Goal: Use online tool/utility: Utilize a website feature to perform a specific function

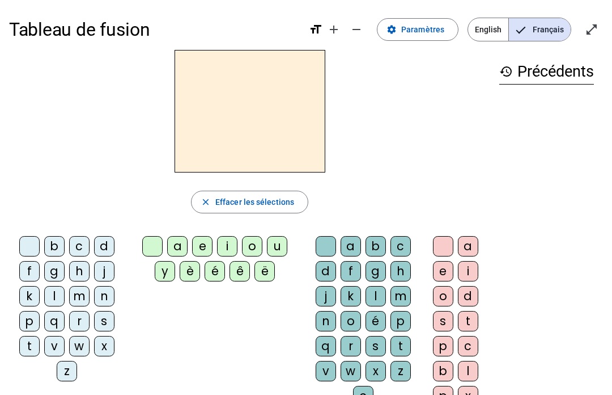
click at [495, 24] on span "English" at bounding box center [488, 29] width 40 height 23
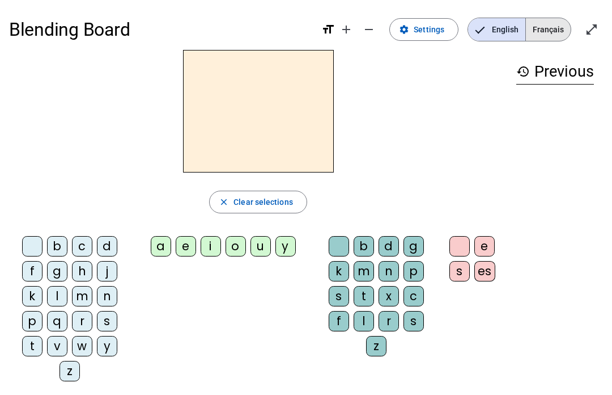
click at [550, 37] on span "Français" at bounding box center [548, 29] width 45 height 23
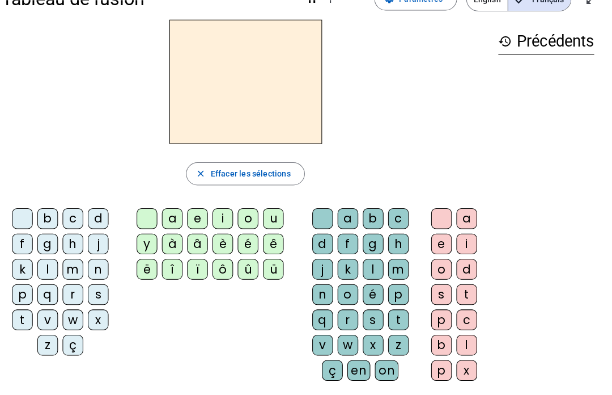
scroll to position [29, 0]
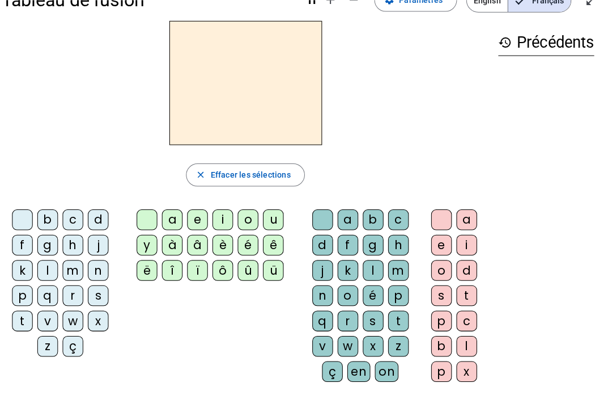
click at [217, 212] on div "i" at bounding box center [227, 216] width 20 height 20
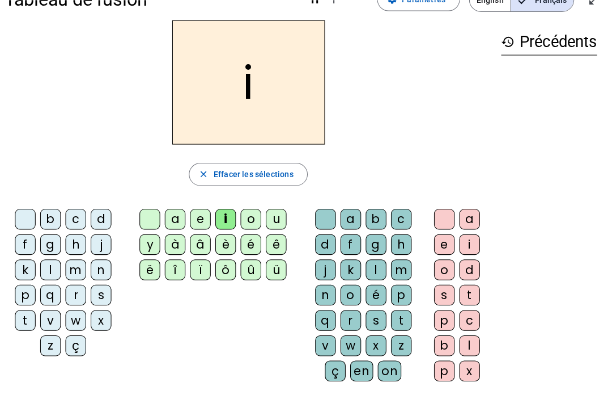
click at [366, 262] on div "l" at bounding box center [376, 266] width 20 height 20
click at [317, 213] on div at bounding box center [326, 216] width 20 height 20
click at [49, 264] on div "l" at bounding box center [54, 266] width 20 height 20
click at [373, 261] on div "l" at bounding box center [376, 266] width 20 height 20
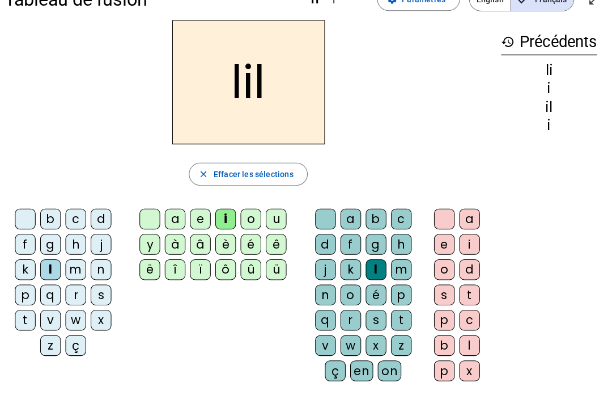
click at [26, 206] on div at bounding box center [29, 216] width 20 height 20
click at [24, 210] on div at bounding box center [29, 216] width 20 height 20
click at [27, 217] on div at bounding box center [29, 216] width 20 height 20
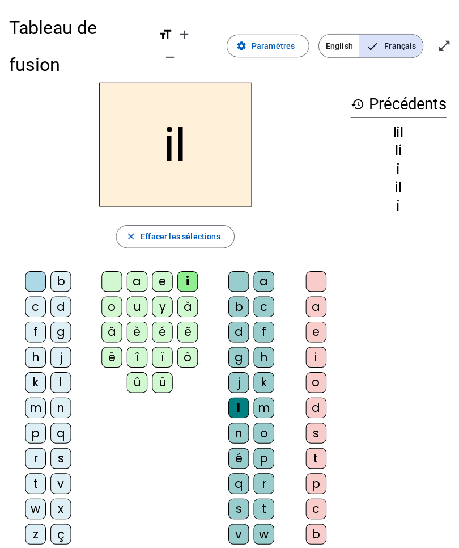
click at [244, 392] on div "l" at bounding box center [236, 402] width 20 height 20
click at [234, 392] on div "l" at bounding box center [236, 402] width 20 height 20
click at [239, 392] on div "l" at bounding box center [236, 402] width 20 height 20
click at [240, 367] on div "j" at bounding box center [236, 377] width 20 height 20
click at [240, 392] on div "l" at bounding box center [236, 402] width 20 height 20
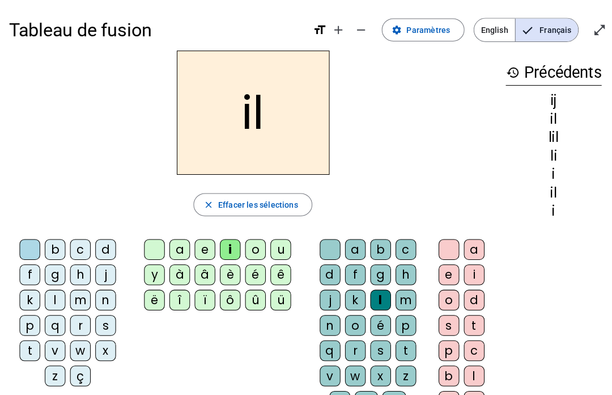
click at [146, 238] on div at bounding box center [152, 246] width 20 height 20
click at [89, 294] on div "m" at bounding box center [79, 296] width 20 height 20
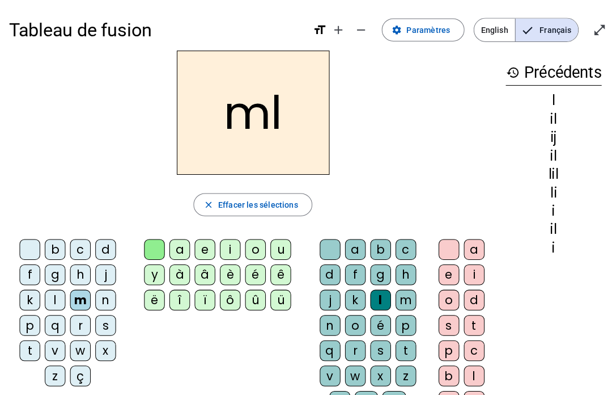
click at [219, 246] on div "i" at bounding box center [227, 246] width 20 height 20
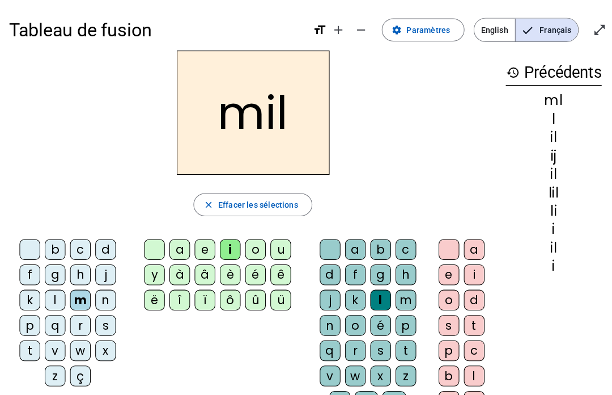
click at [60, 289] on div "l" at bounding box center [54, 296] width 20 height 20
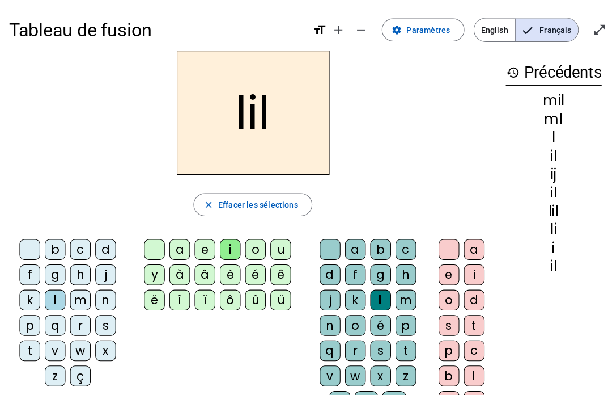
click at [77, 290] on div "m" at bounding box center [79, 296] width 20 height 20
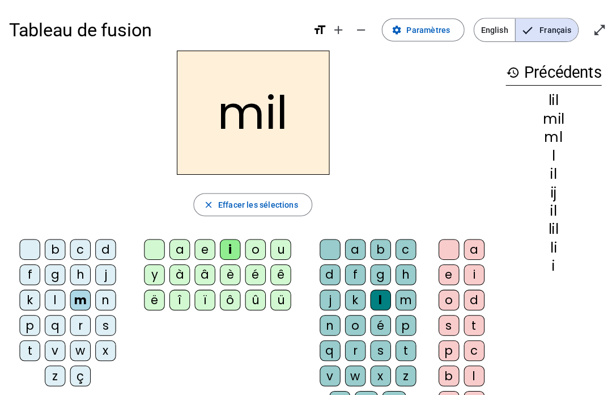
click at [375, 279] on div "g" at bounding box center [376, 271] width 20 height 20
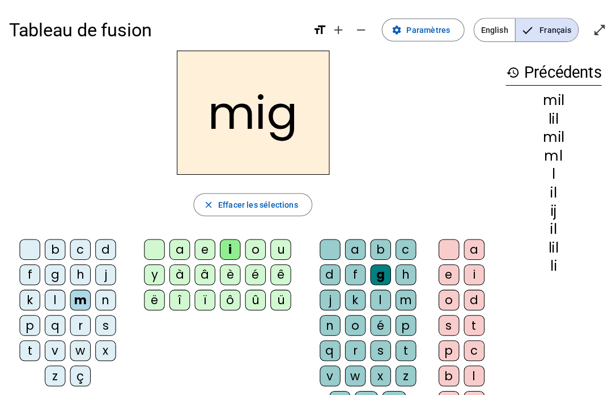
click at [323, 246] on div at bounding box center [326, 246] width 20 height 20
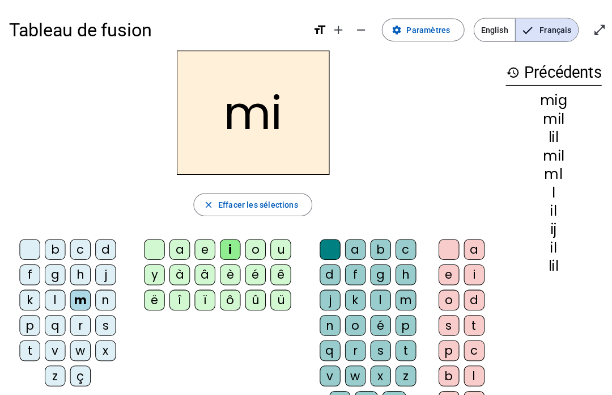
click at [50, 290] on div "l" at bounding box center [54, 296] width 20 height 20
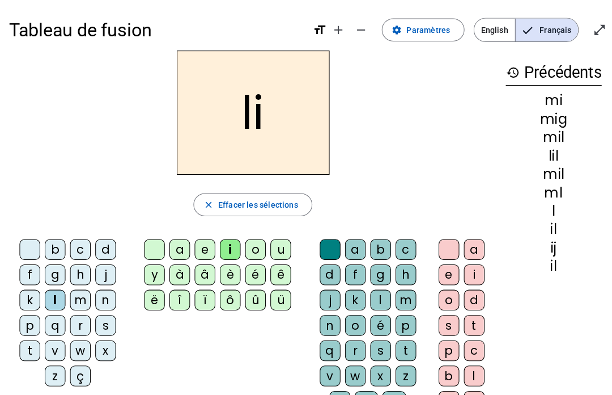
click at [62, 289] on div "l" at bounding box center [54, 296] width 20 height 20
click at [81, 298] on div "m" at bounding box center [79, 296] width 20 height 20
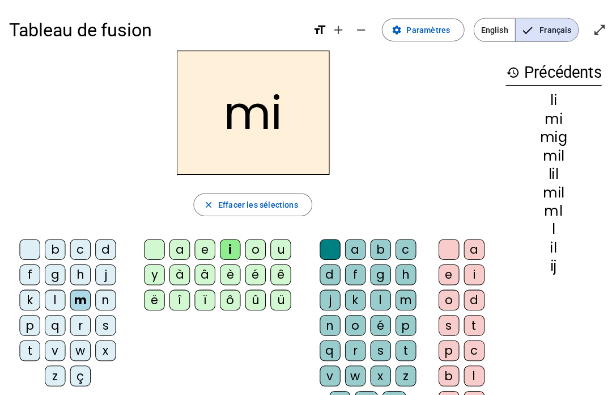
click at [57, 290] on div "l" at bounding box center [54, 296] width 20 height 20
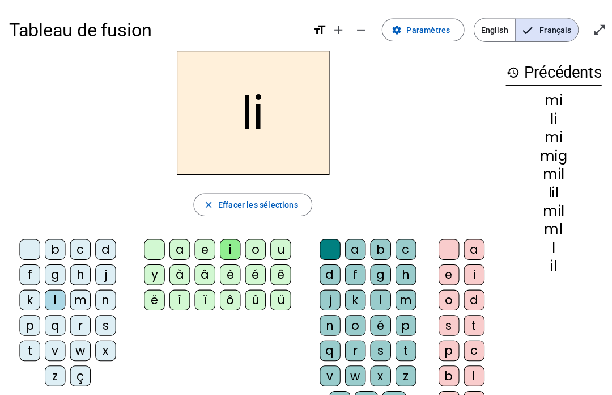
click at [77, 294] on div "m" at bounding box center [79, 296] width 20 height 20
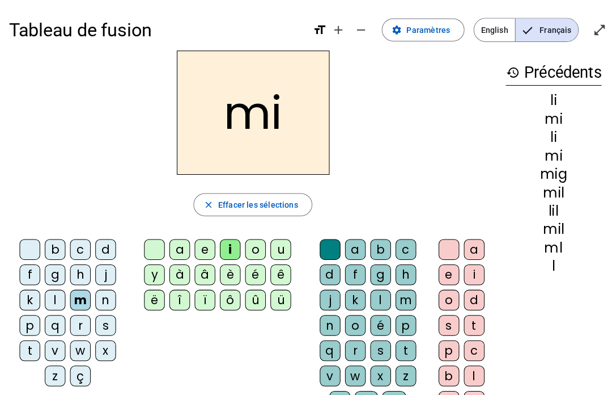
click at [185, 241] on div "a" at bounding box center [177, 246] width 20 height 20
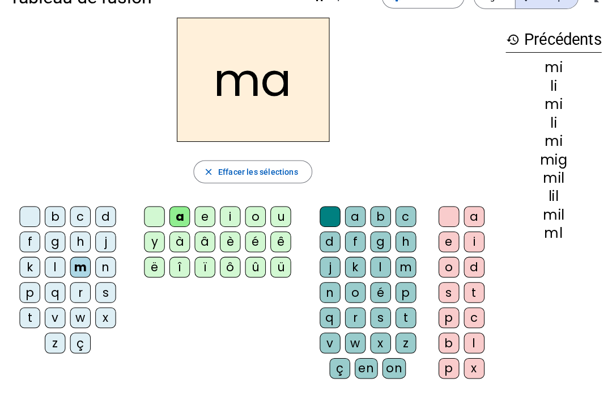
scroll to position [33, 0]
click at [373, 268] on div "l" at bounding box center [376, 263] width 20 height 20
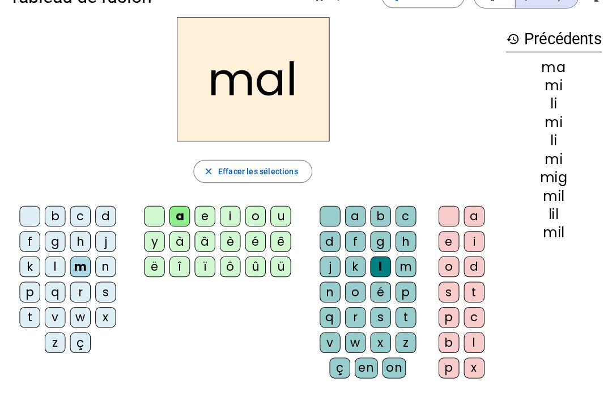
scroll to position [32, 0]
click at [329, 215] on div at bounding box center [326, 214] width 20 height 20
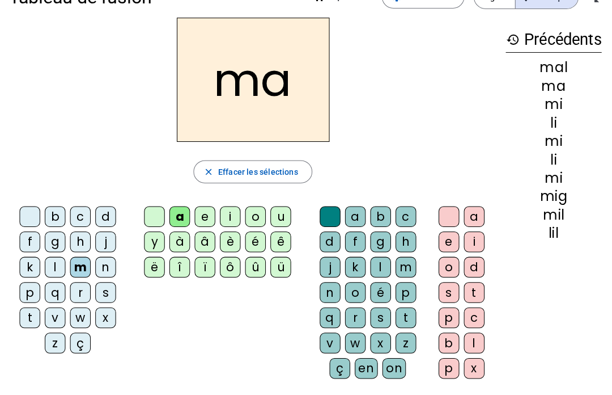
click at [48, 258] on div "l" at bounding box center [54, 263] width 20 height 20
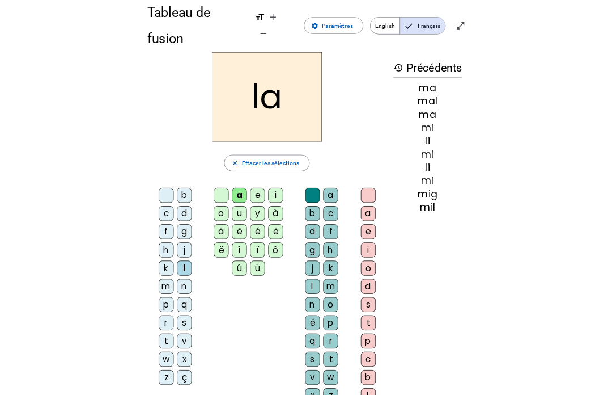
scroll to position [0, 0]
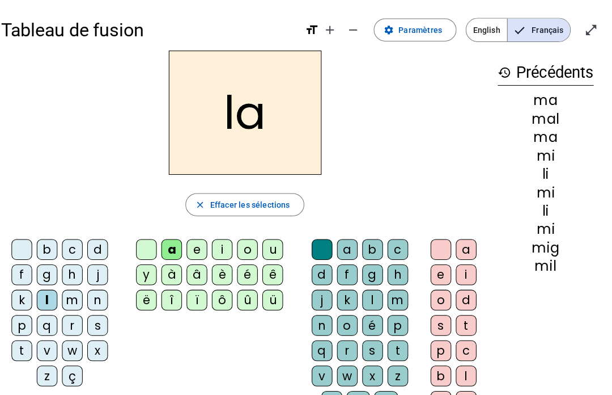
click at [267, 236] on div "u" at bounding box center [277, 246] width 20 height 20
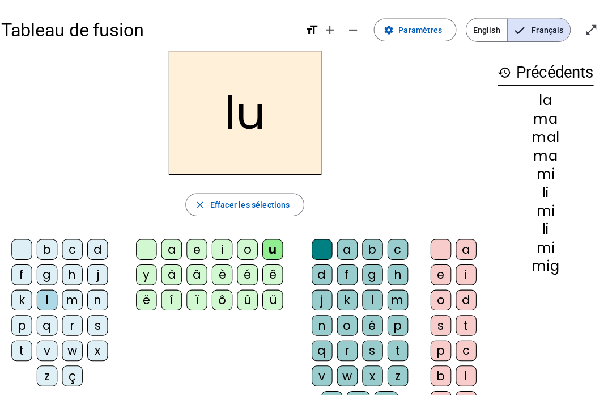
click at [24, 243] on div at bounding box center [29, 246] width 20 height 20
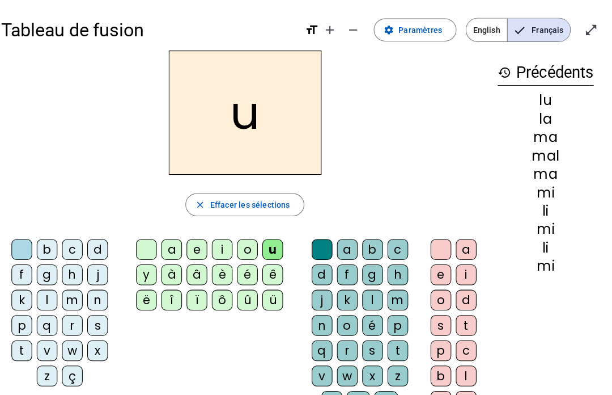
click at [45, 246] on div "b" at bounding box center [54, 246] width 20 height 20
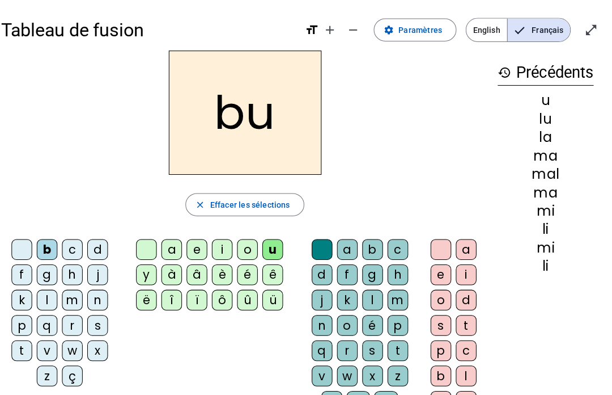
click at [102, 243] on div "d" at bounding box center [104, 246] width 20 height 20
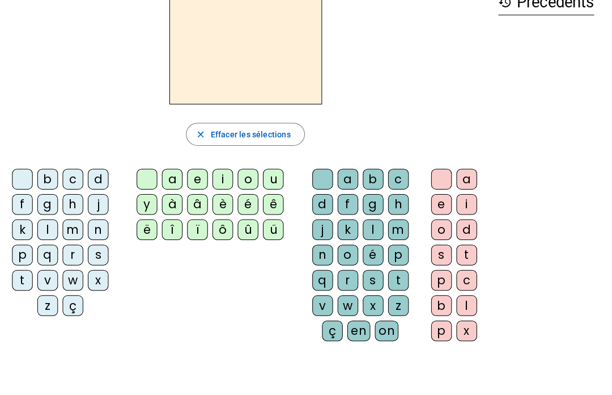
scroll to position [65, 0]
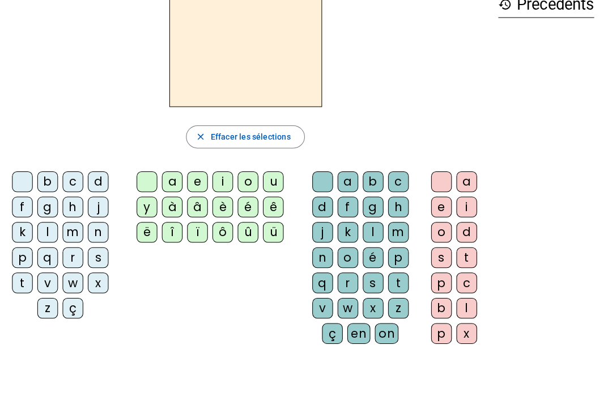
click at [96, 180] on div "d" at bounding box center [104, 181] width 20 height 20
click at [267, 172] on div "u" at bounding box center [277, 181] width 20 height 20
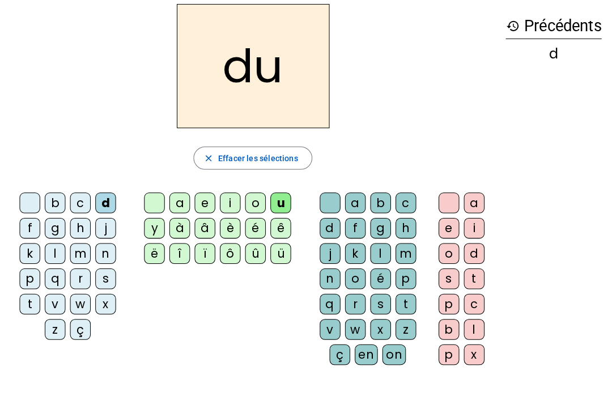
scroll to position [0, 0]
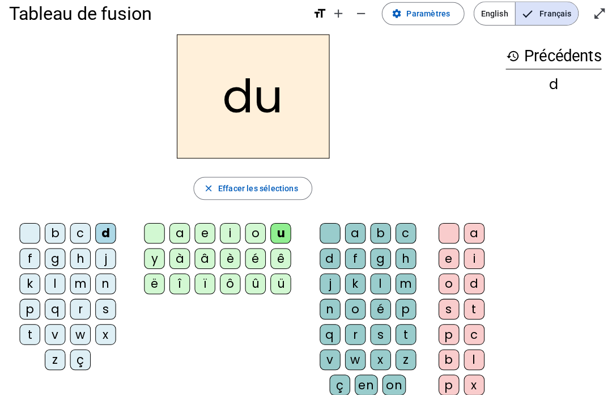
click at [31, 332] on div "t" at bounding box center [29, 335] width 20 height 20
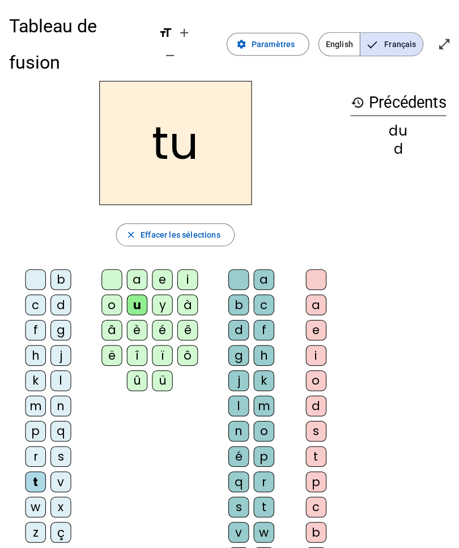
scroll to position [26, 0]
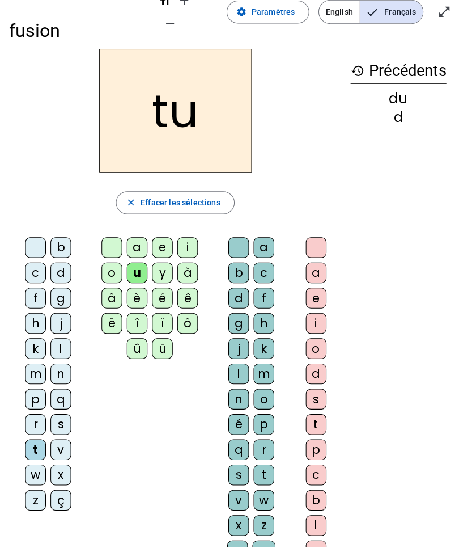
click at [159, 241] on div "e" at bounding box center [160, 251] width 20 height 20
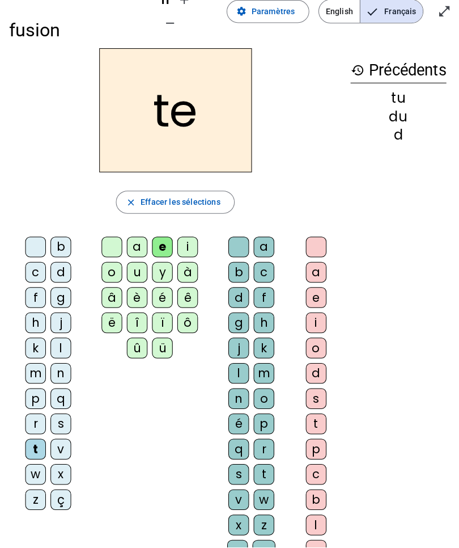
click at [65, 241] on div "b" at bounding box center [60, 251] width 20 height 20
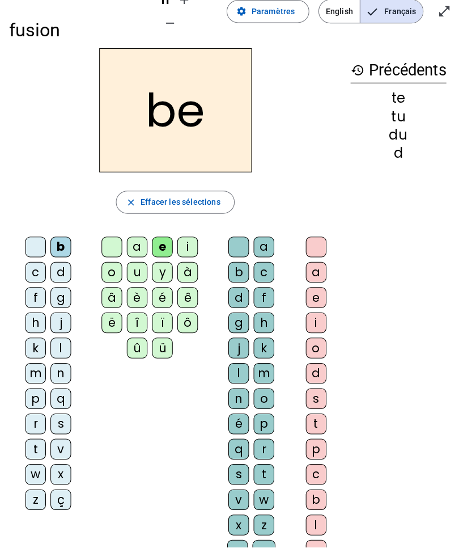
click at [63, 266] on div "d" at bounding box center [60, 276] width 20 height 20
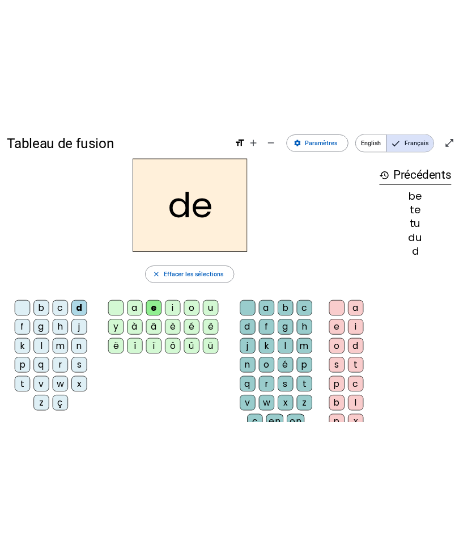
scroll to position [0, 0]
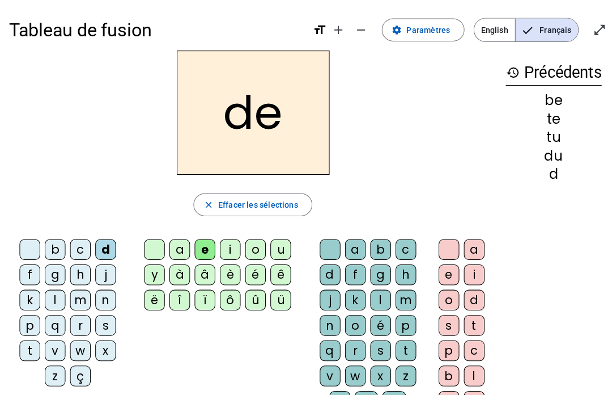
click at [110, 272] on div "j" at bounding box center [104, 271] width 20 height 20
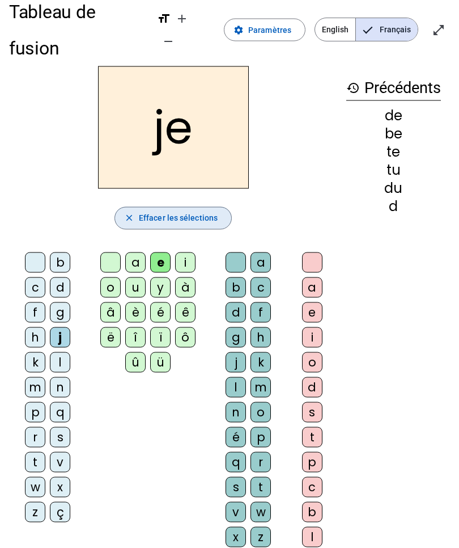
click at [203, 211] on span "Effacer les sélections" at bounding box center [178, 218] width 79 height 14
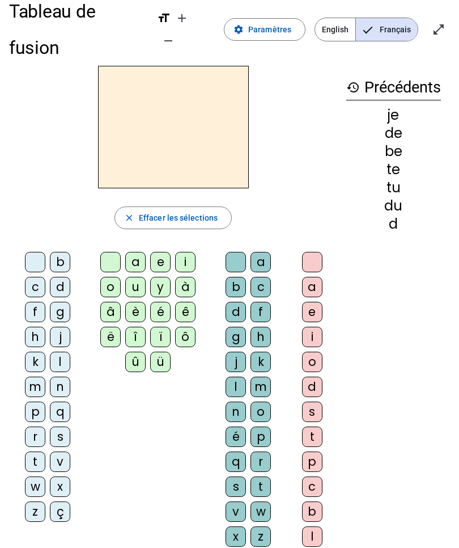
click at [63, 327] on div "j" at bounding box center [60, 337] width 20 height 20
click at [162, 252] on div "e" at bounding box center [160, 262] width 20 height 20
